Goal: Find specific page/section

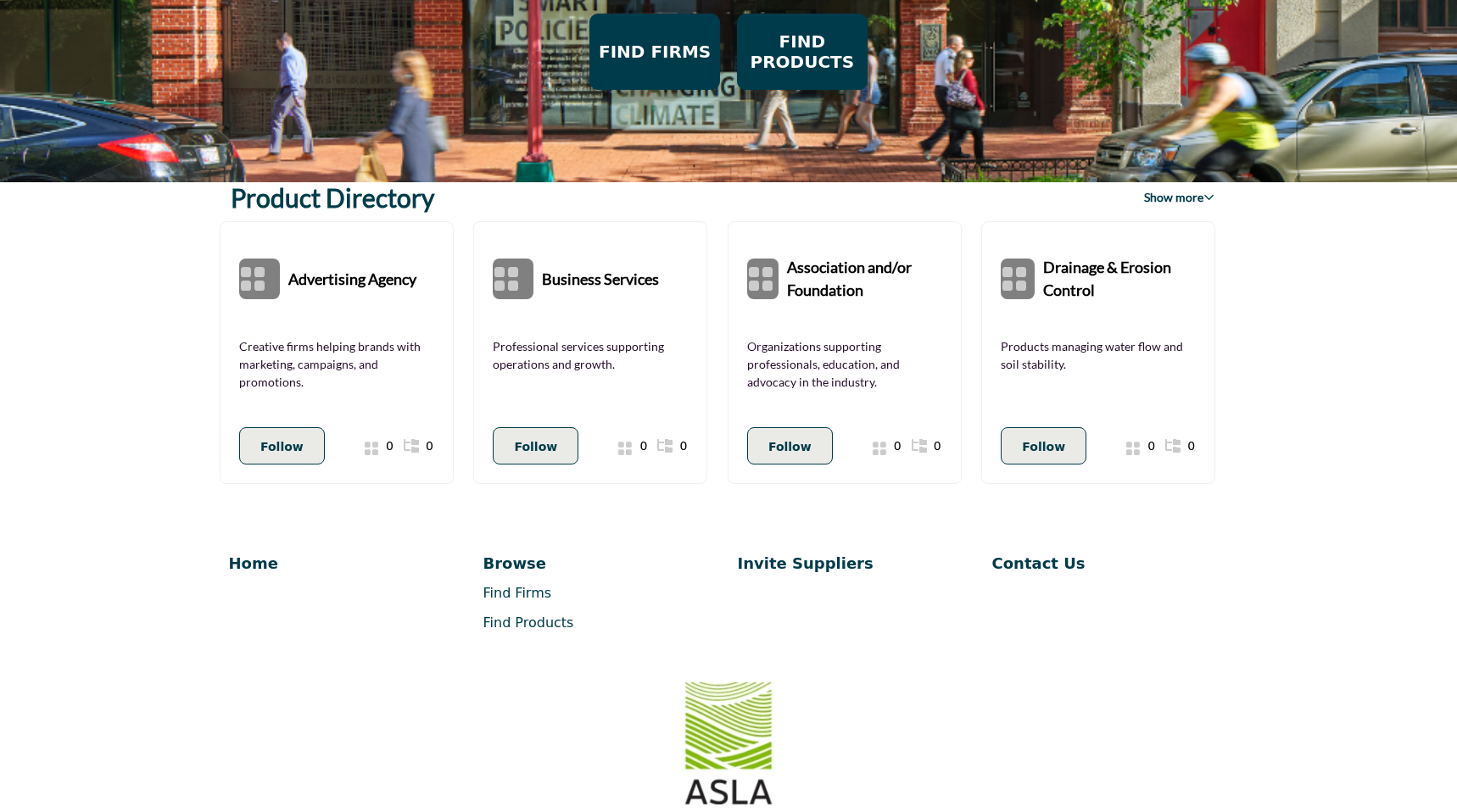
scroll to position [262, 0]
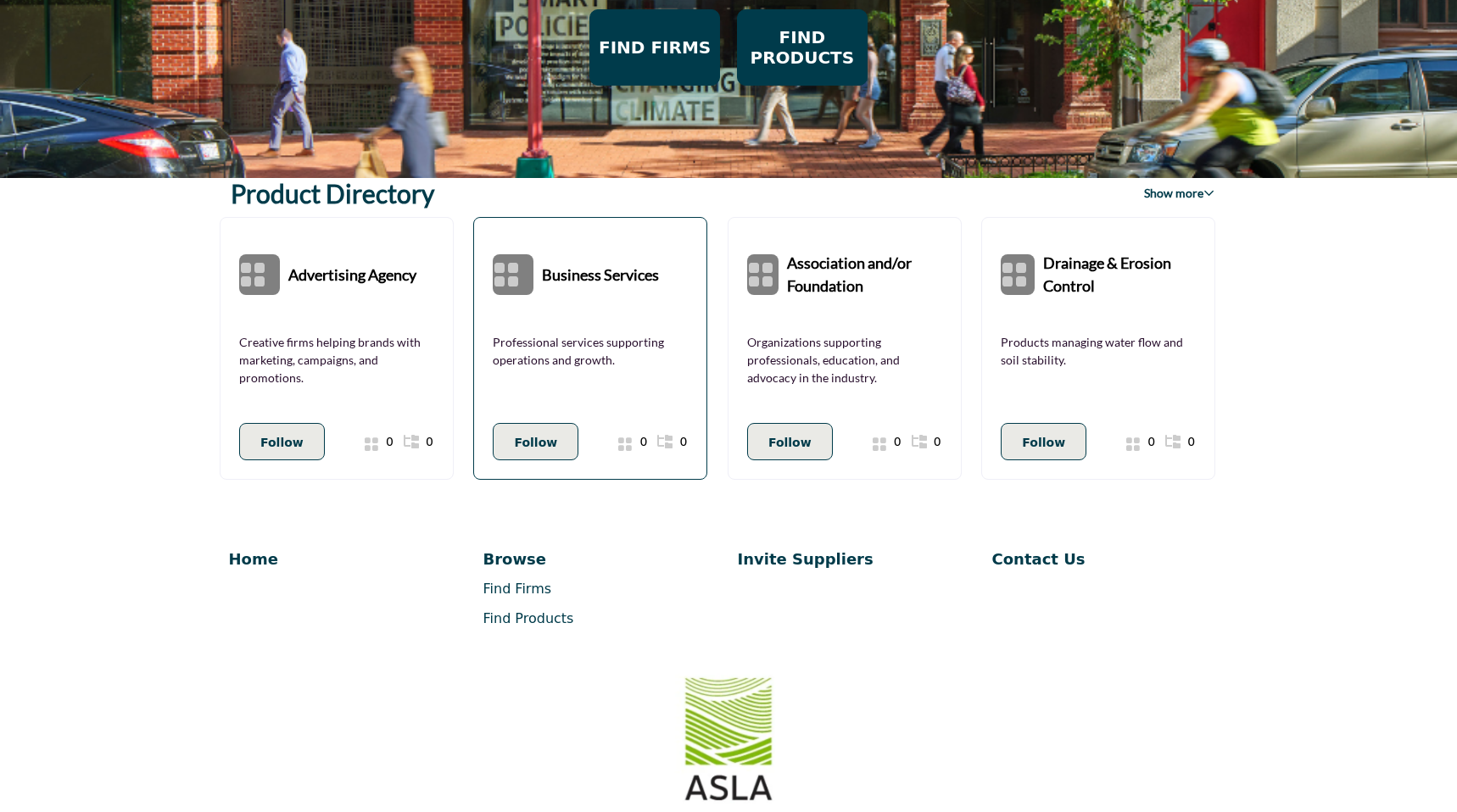
click at [639, 283] on b "Business Services" at bounding box center [600, 275] width 117 height 76
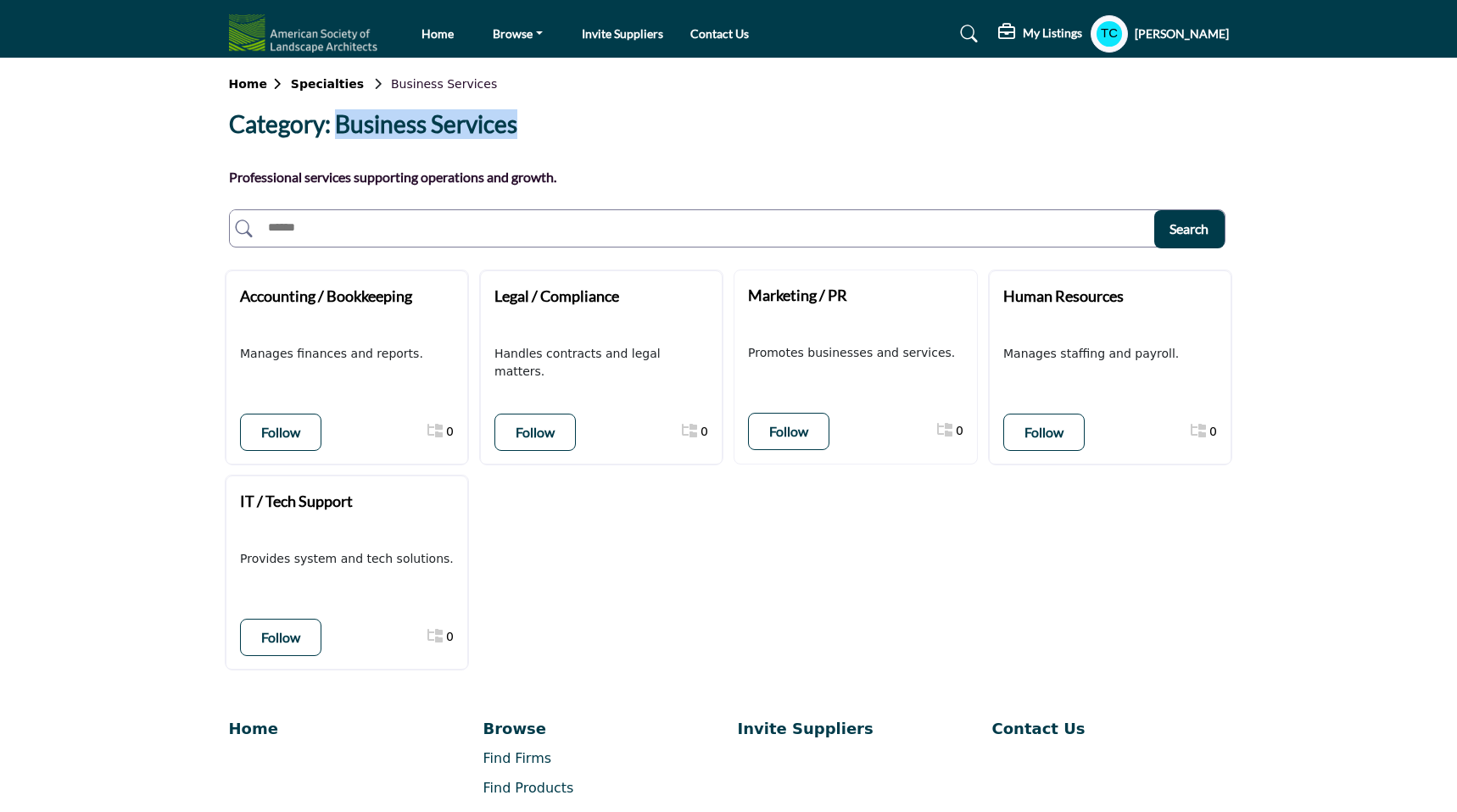
drag, startPoint x: 338, startPoint y: 126, endPoint x: 613, endPoint y: 128, distance: 275.0
click at [613, 128] on div "Category: Business Services" at bounding box center [724, 128] width 989 height 35
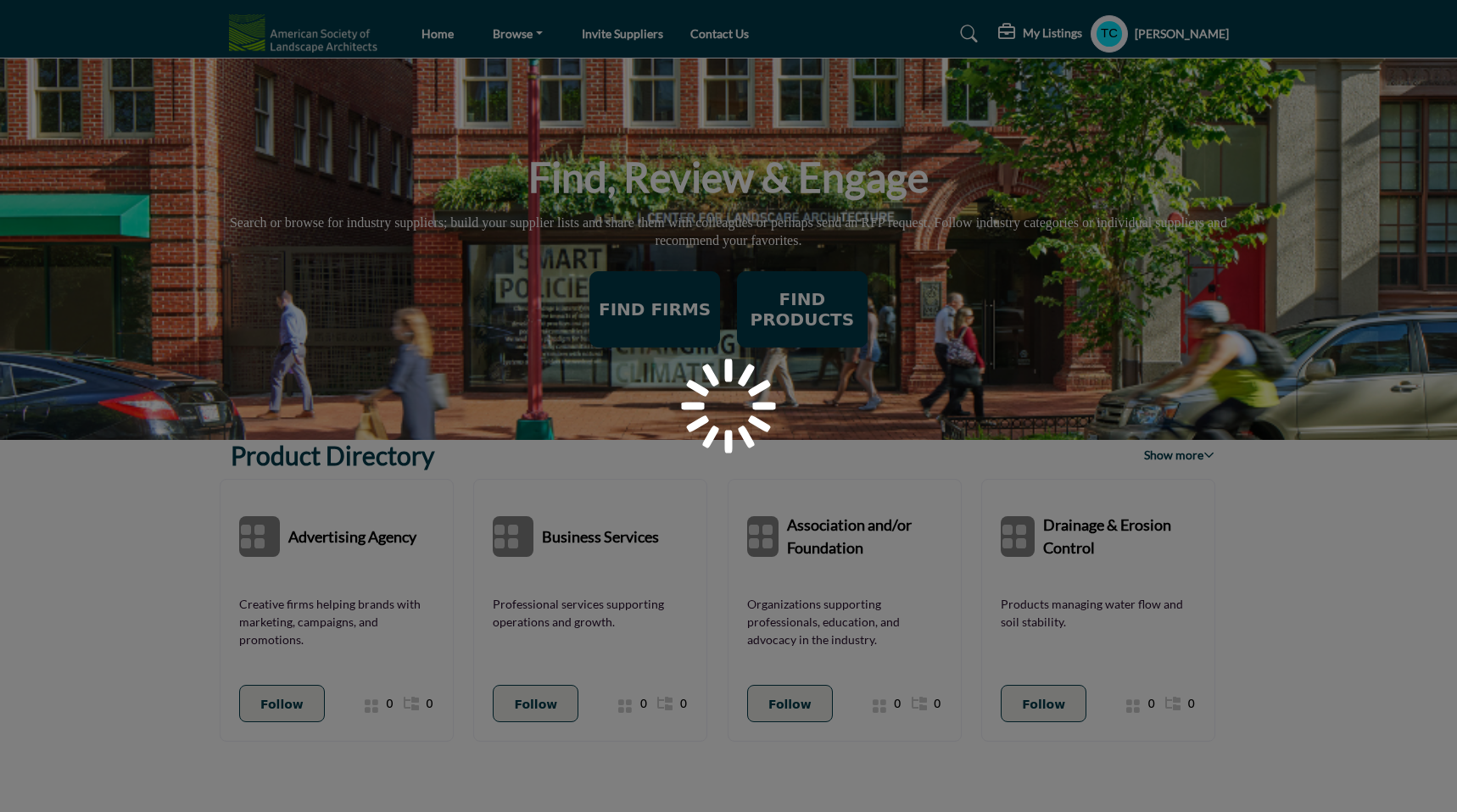
scroll to position [262, 0]
